Goal: Task Accomplishment & Management: Manage account settings

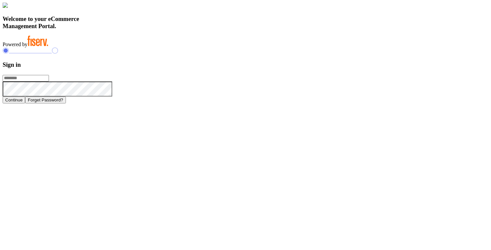
type input "**********"
click at [25, 103] on button "Continue" at bounding box center [14, 99] width 23 height 7
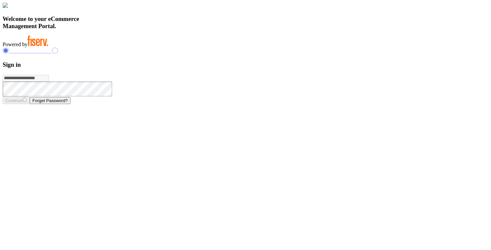
click at [112, 81] on icon at bounding box center [112, 81] width 0 height 0
click at [128, 98] on div at bounding box center [65, 89] width 125 height 17
